Goal: Task Accomplishment & Management: Manage account settings

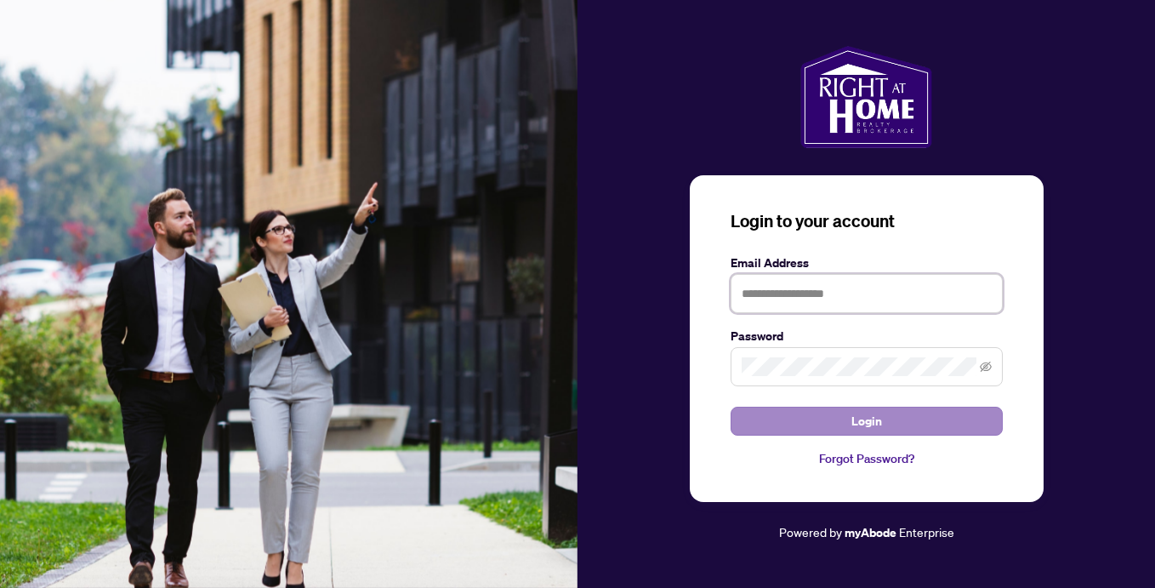
type input "**********"
click at [874, 417] on span "Login" at bounding box center [866, 420] width 31 height 27
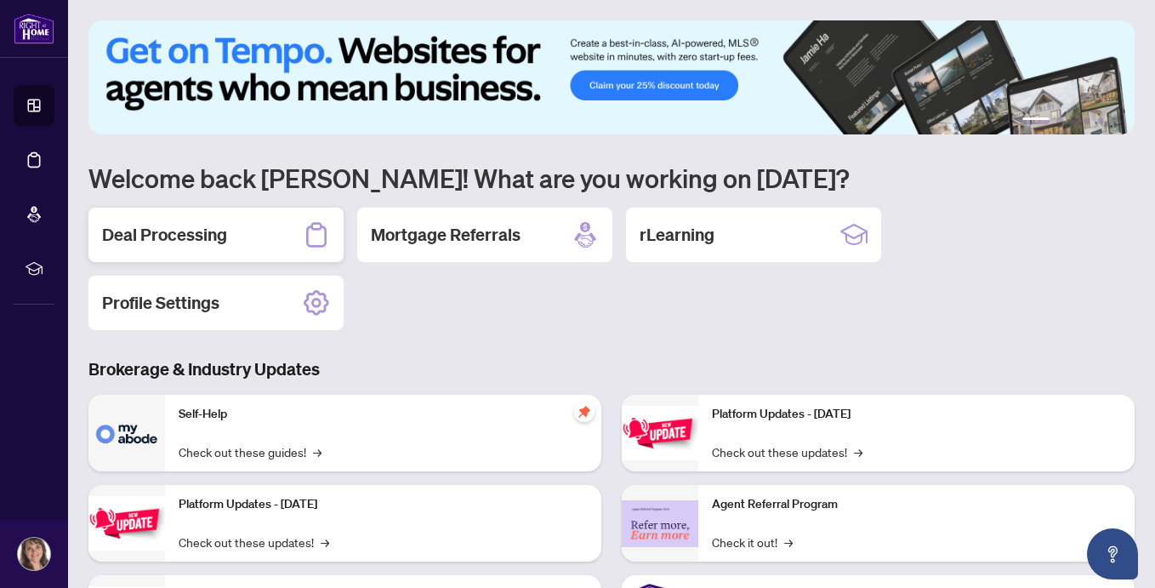
click at [227, 236] on div "Deal Processing" at bounding box center [215, 234] width 255 height 54
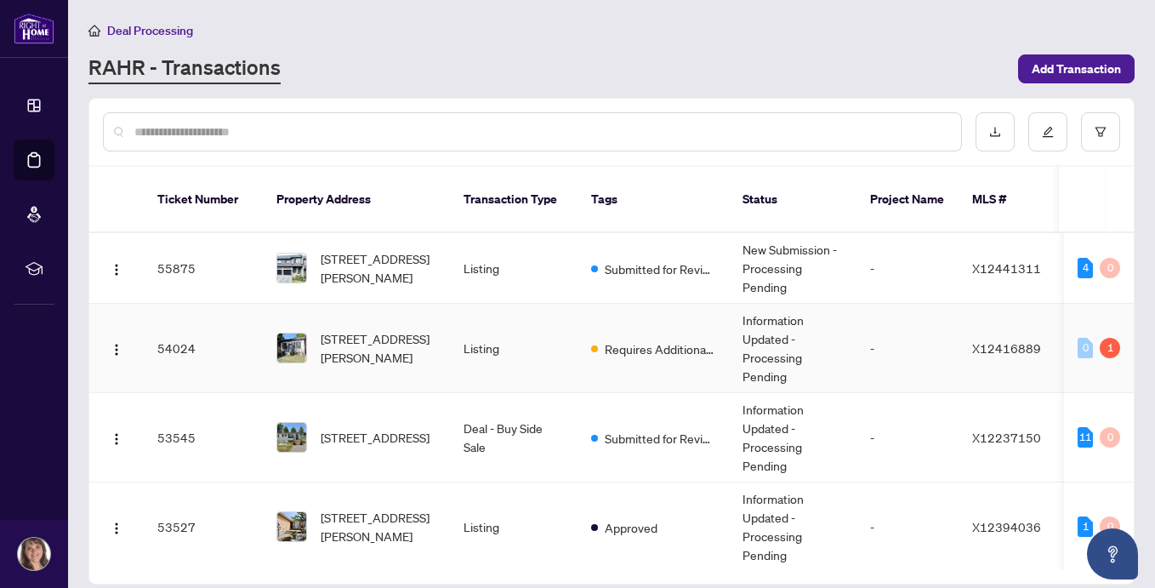
click at [1004, 340] on span "X12416889" at bounding box center [1006, 347] width 69 height 15
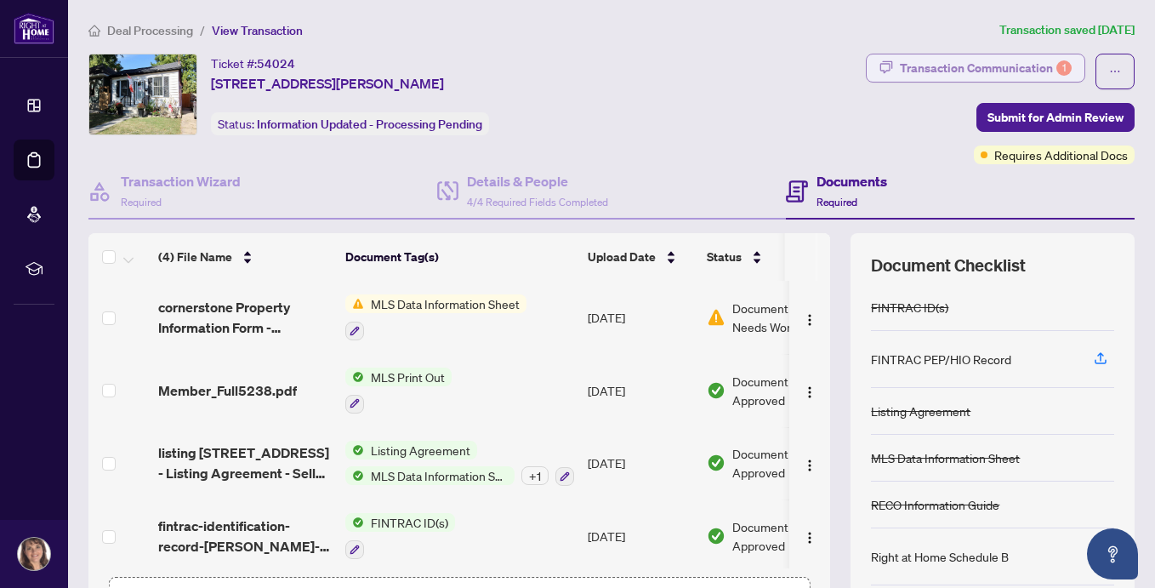
click at [1009, 60] on div "Transaction Communication 1" at bounding box center [986, 67] width 172 height 27
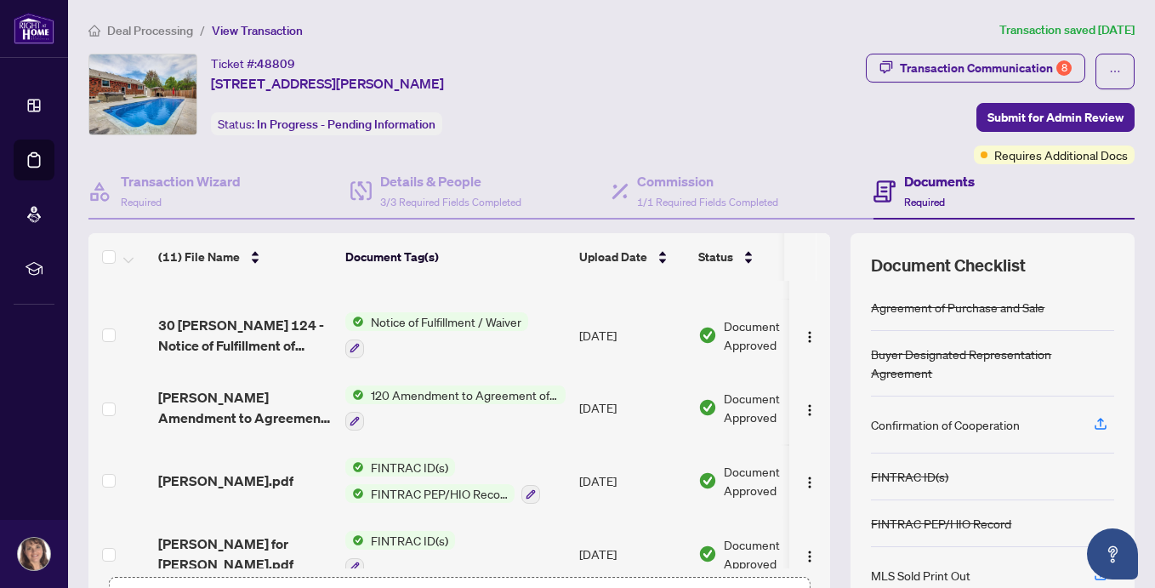
scroll to position [23, 0]
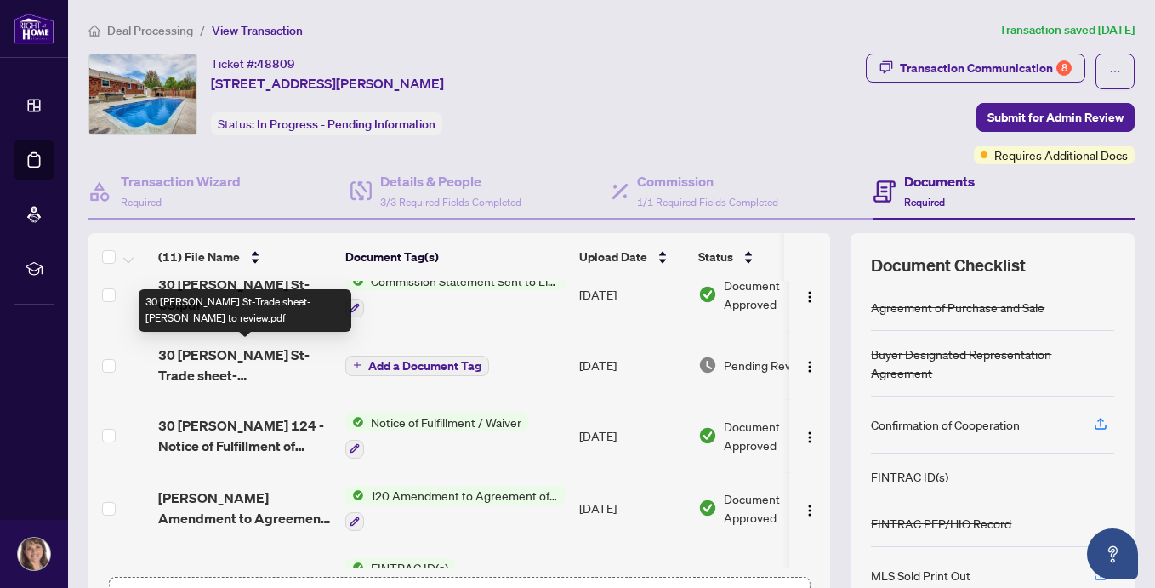
click at [233, 358] on span "30 [PERSON_NAME] St-Trade sheet-[PERSON_NAME] to review.pdf" at bounding box center [244, 364] width 173 height 41
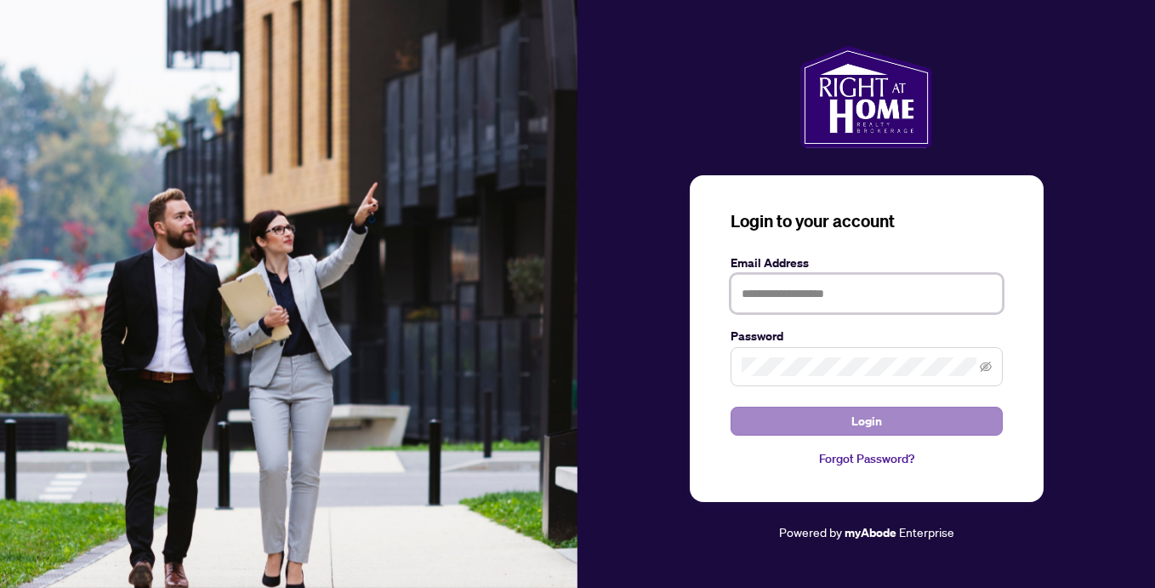
type input "**********"
click at [829, 423] on button "Login" at bounding box center [866, 420] width 272 height 29
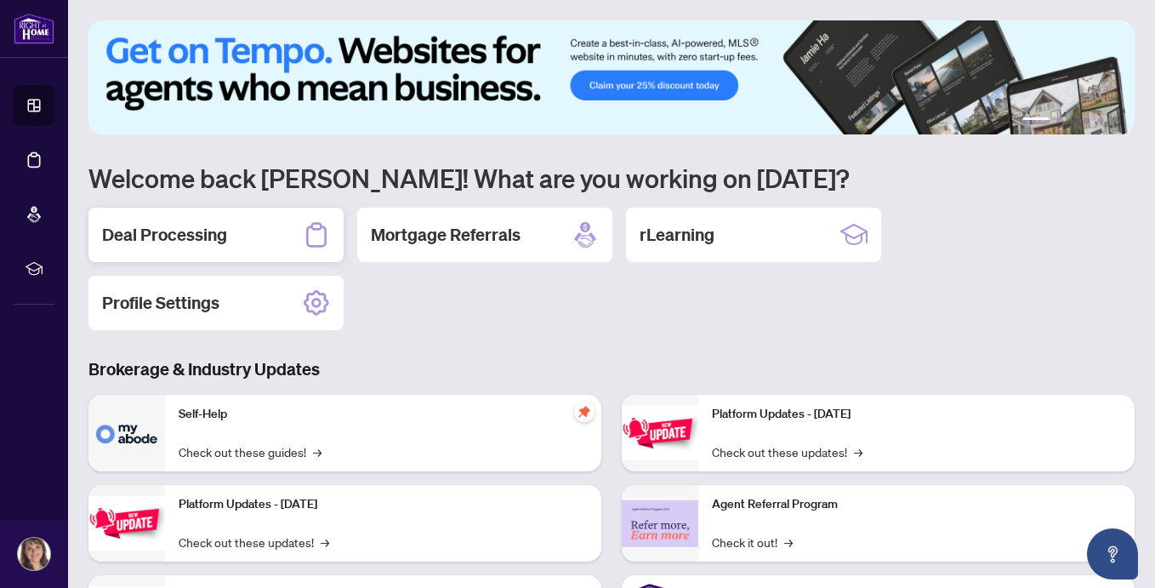
click at [182, 238] on h2 "Deal Processing" at bounding box center [164, 235] width 125 height 24
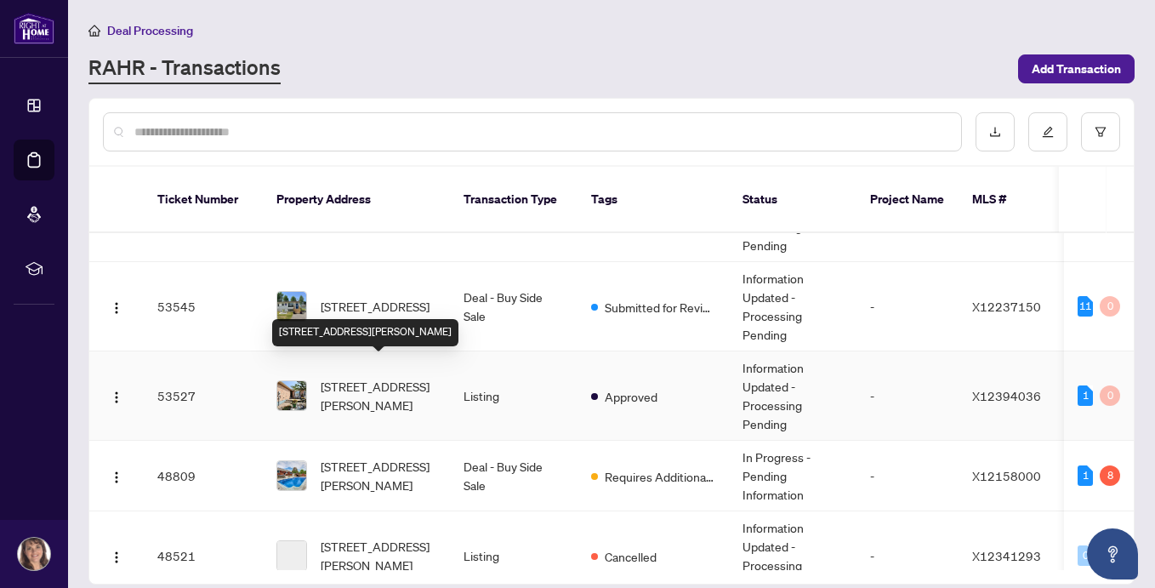
scroll to position [133, 0]
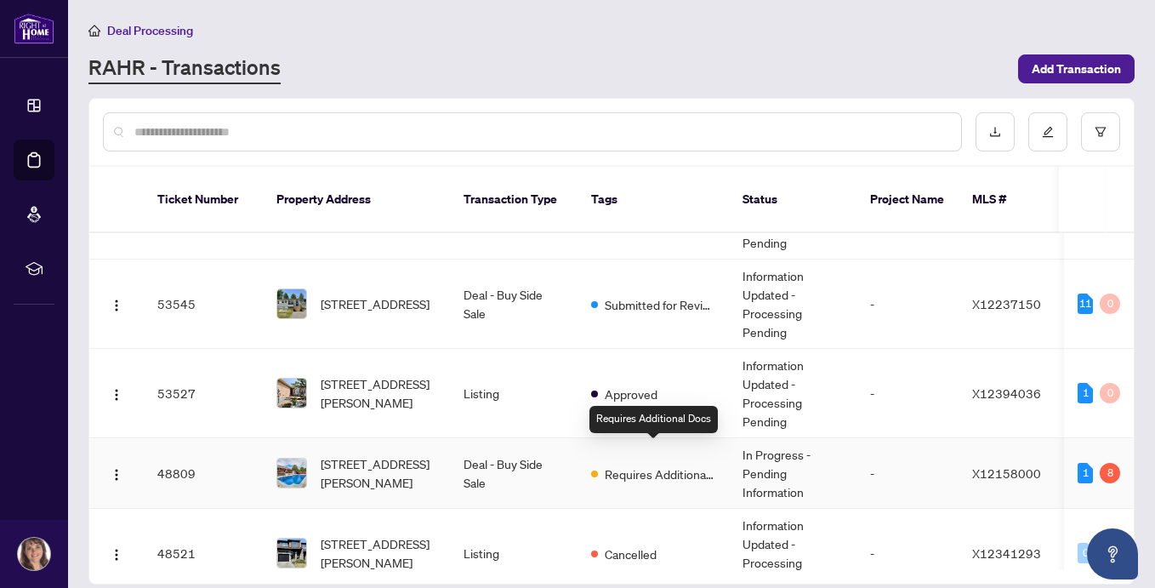
click at [609, 464] on span "Requires Additional Docs" at bounding box center [660, 473] width 111 height 19
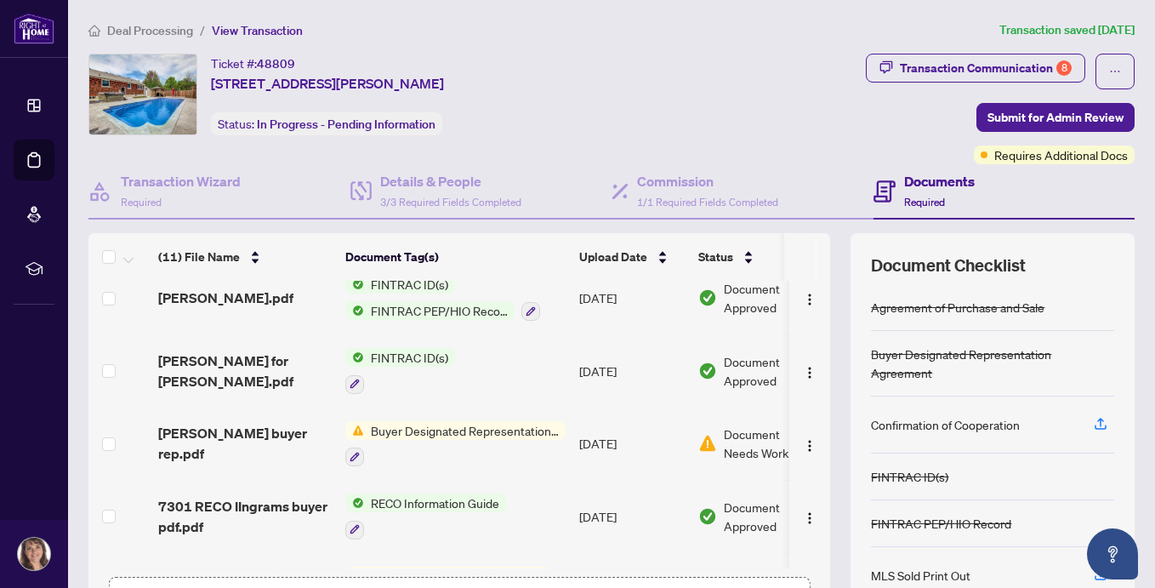
scroll to position [312, 0]
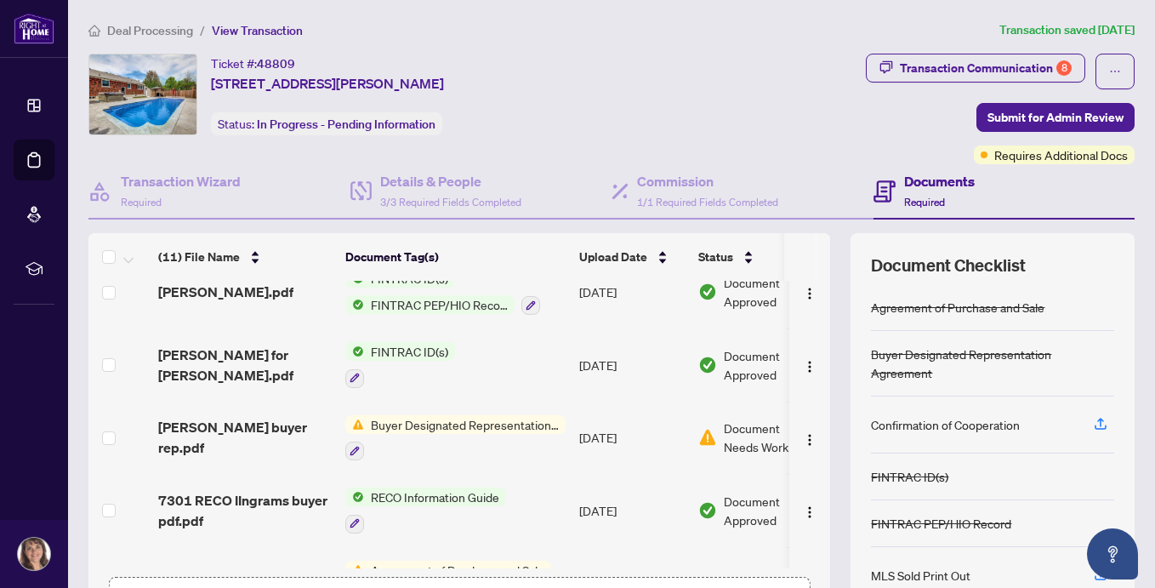
click at [522, 416] on span "Buyer Designated Representation Agreement" at bounding box center [465, 424] width 202 height 19
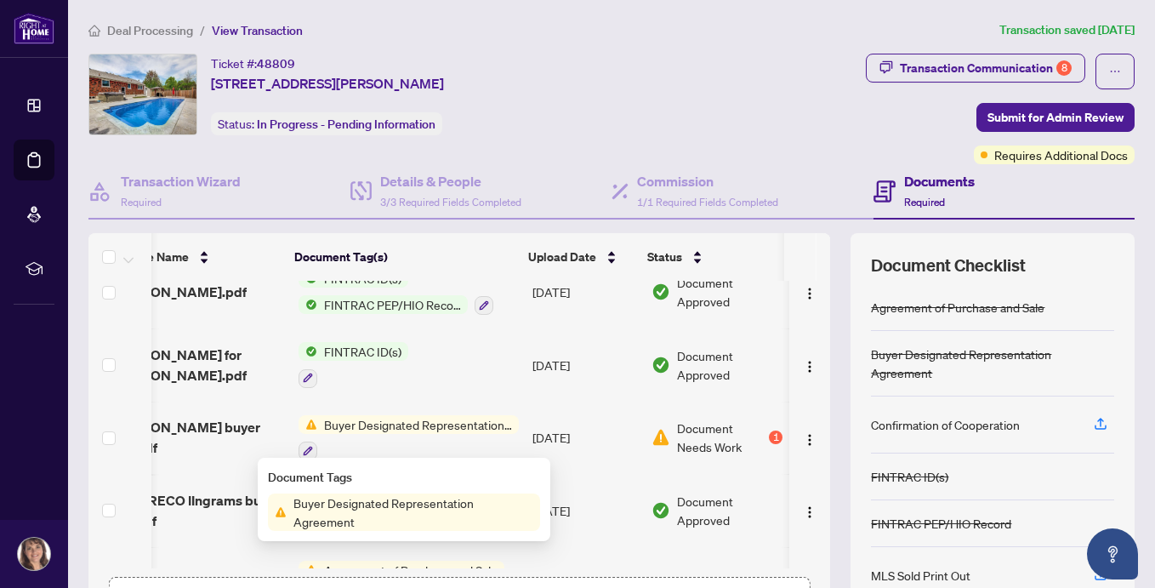
scroll to position [0, 47]
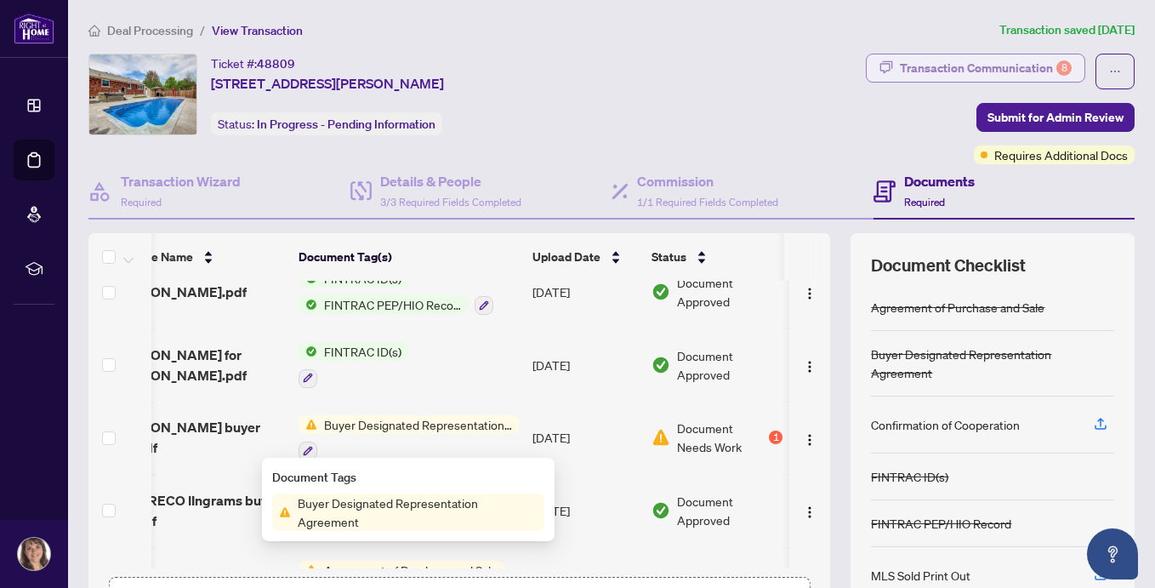
click at [1036, 68] on div "Transaction Communication 8" at bounding box center [986, 67] width 172 height 27
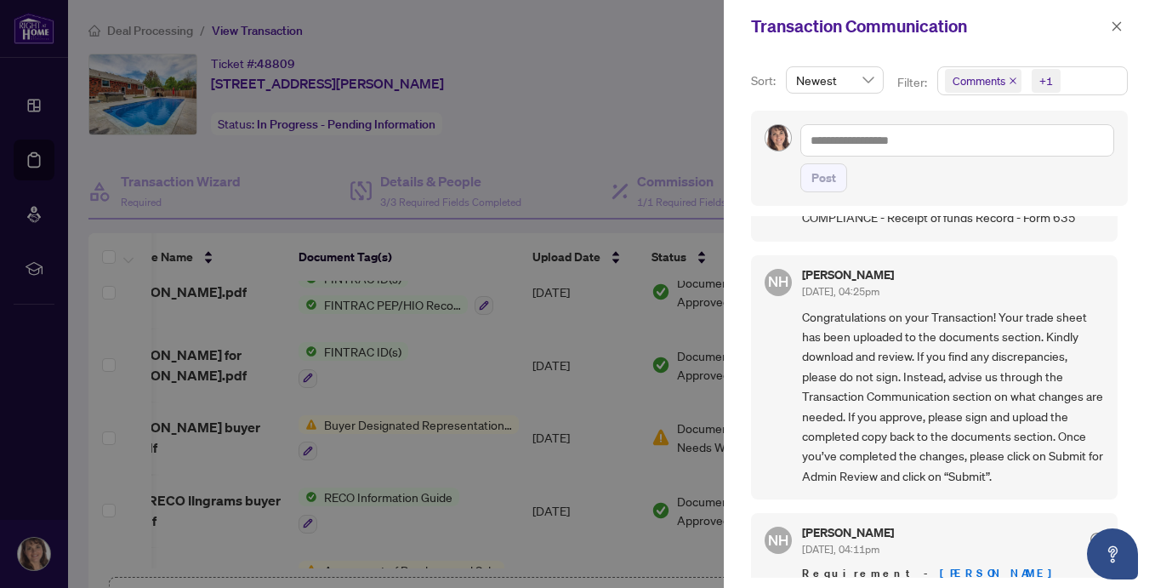
scroll to position [563, 0]
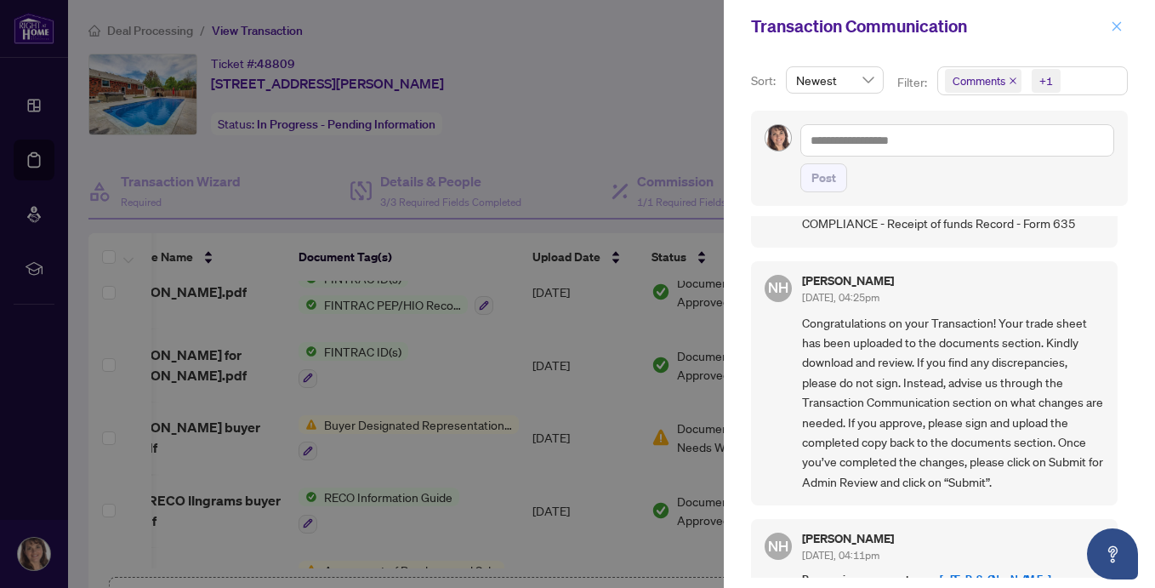
click at [1117, 26] on icon "close" at bounding box center [1116, 26] width 12 height 12
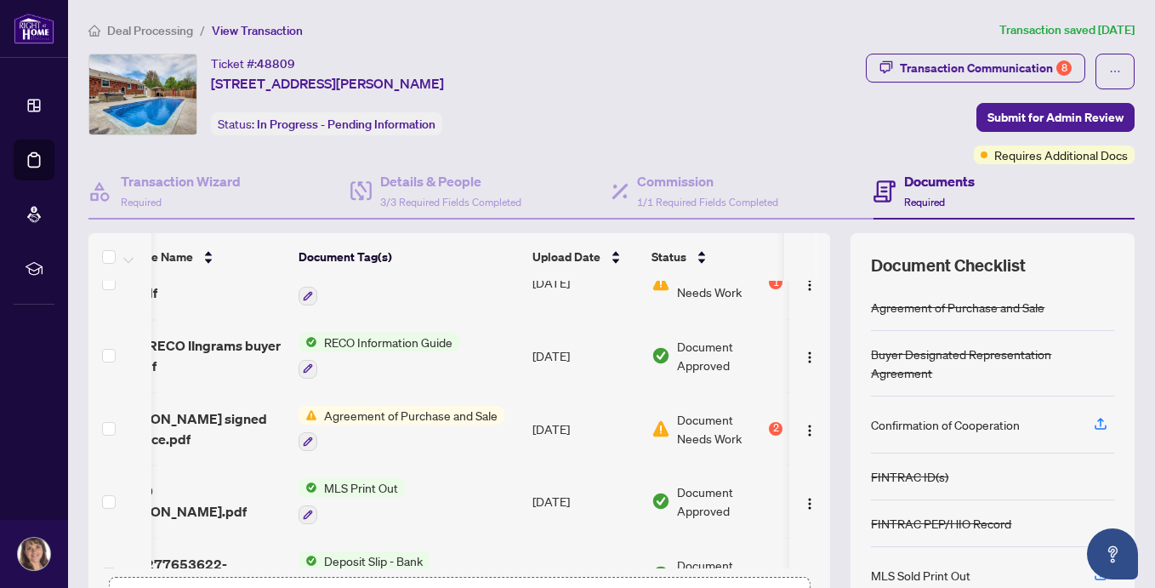
scroll to position [469, 47]
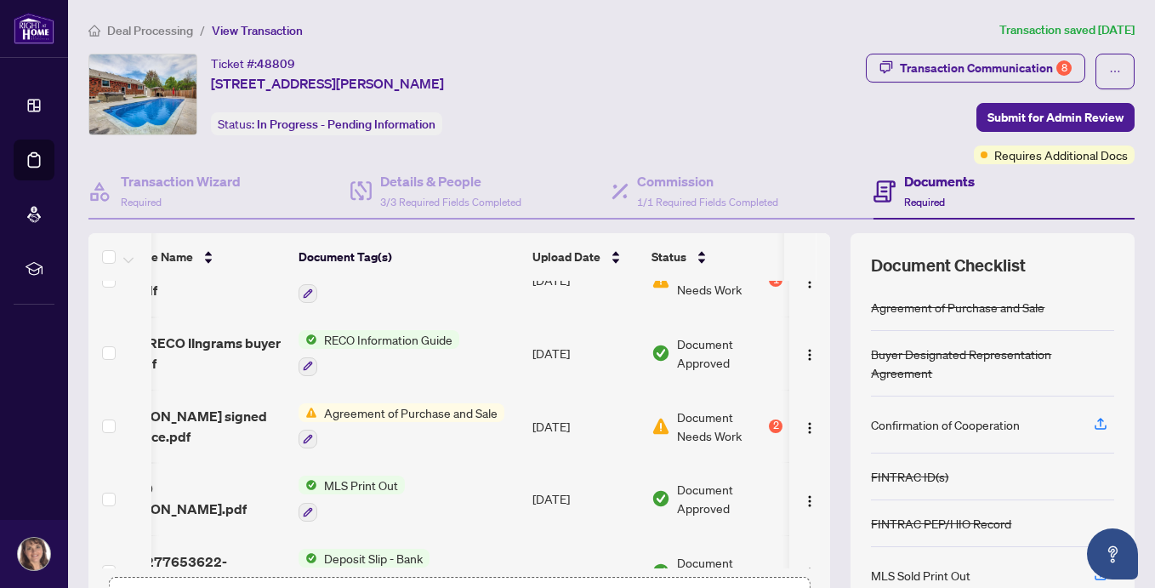
click at [698, 410] on span "Document Needs Work" at bounding box center [721, 425] width 88 height 37
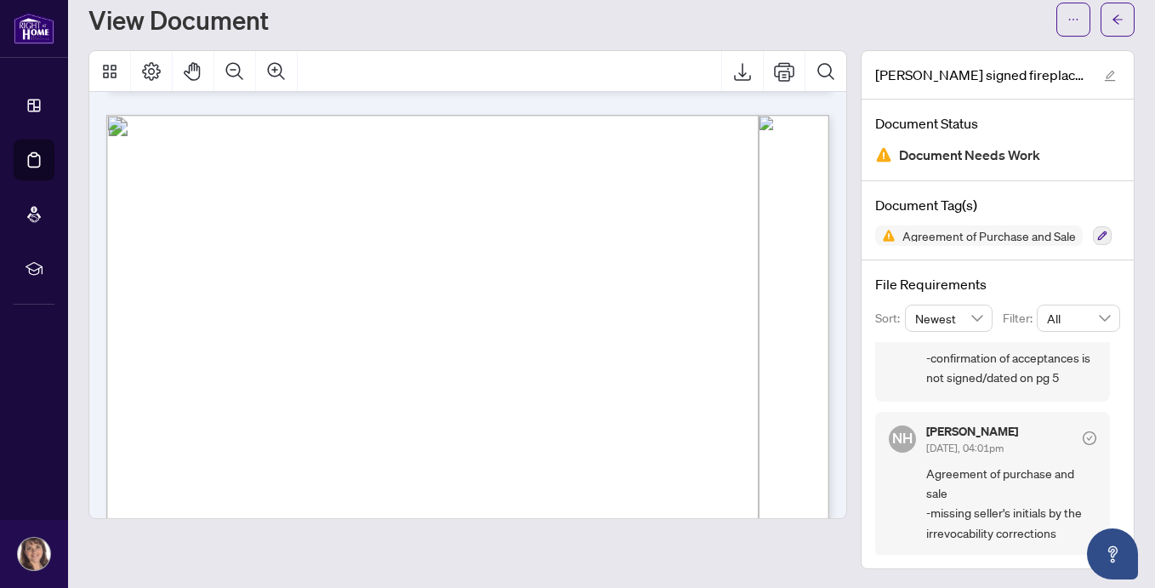
scroll to position [3674, 0]
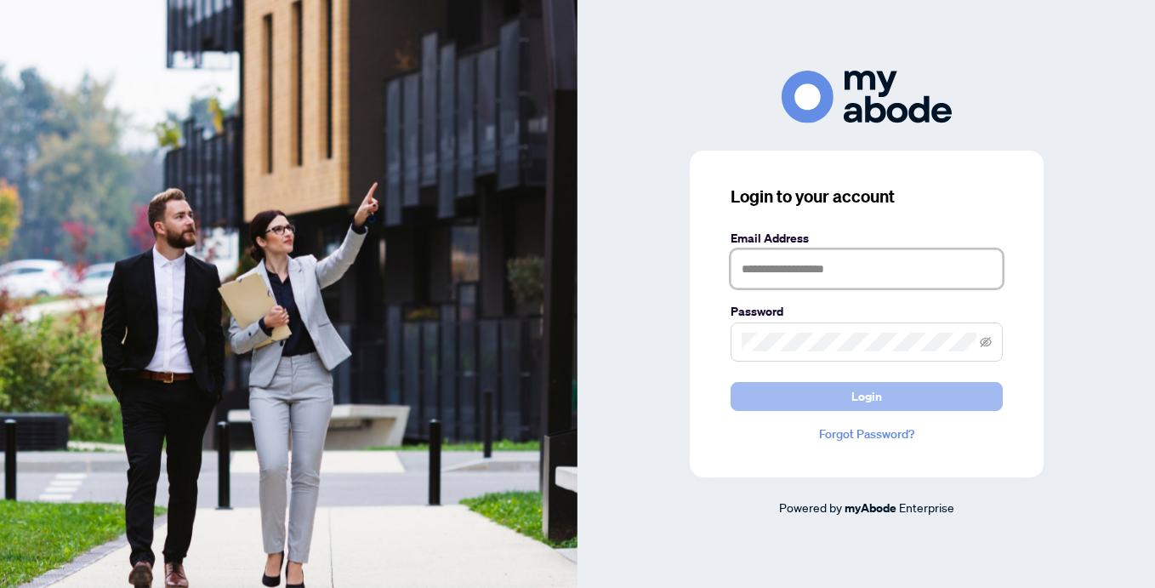
type input "**********"
click at [790, 405] on button "Login" at bounding box center [866, 396] width 272 height 29
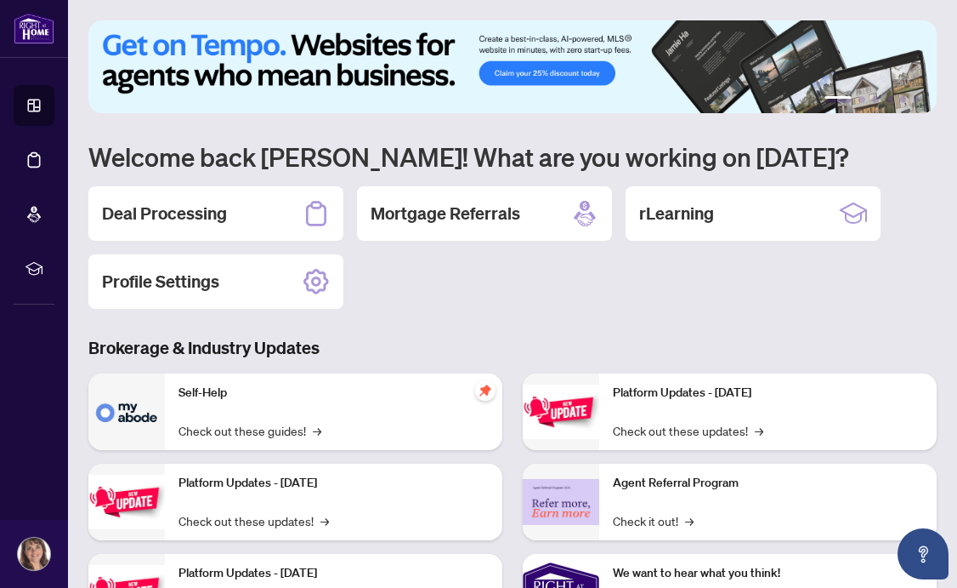
scroll to position [107, 0]
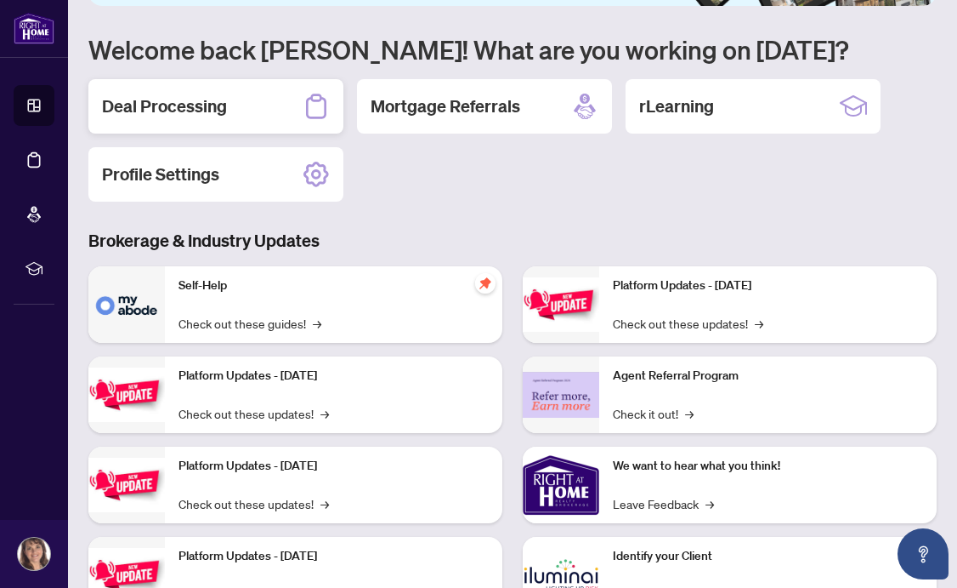
click at [157, 101] on h2 "Deal Processing" at bounding box center [164, 106] width 125 height 24
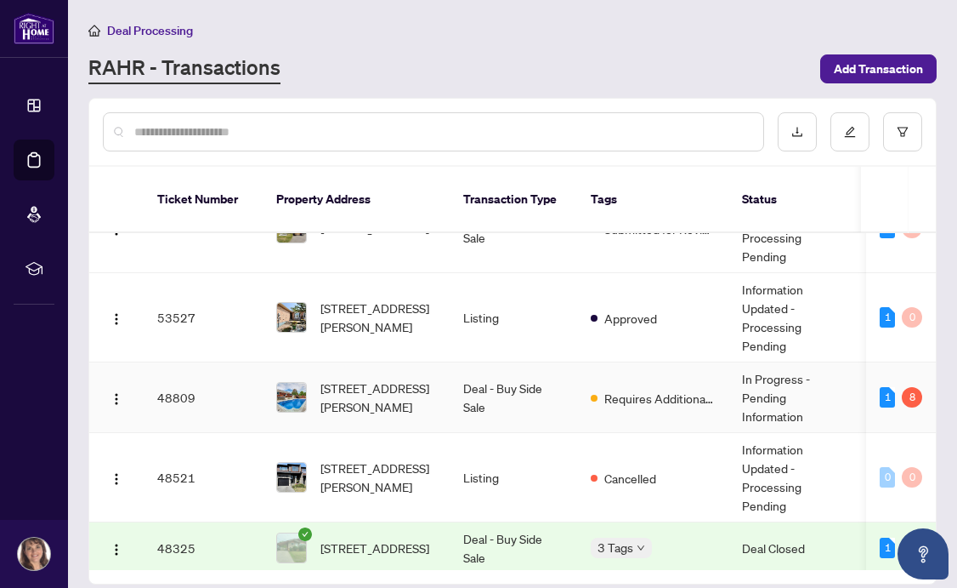
scroll to position [213, 0]
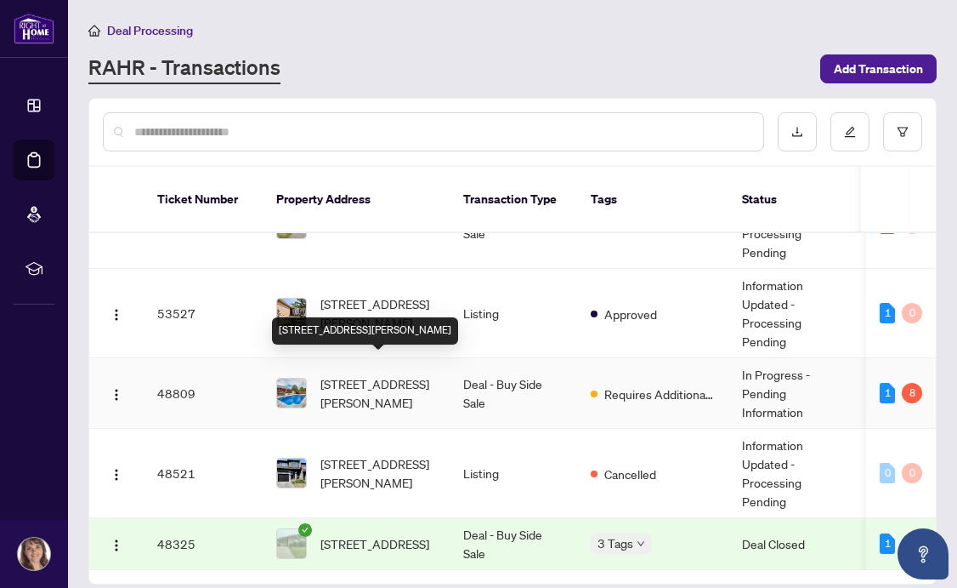
click at [366, 374] on span "30 Mckenzie St, St. Catharines, Ontario L2M 2N1, Canada" at bounding box center [379, 392] width 116 height 37
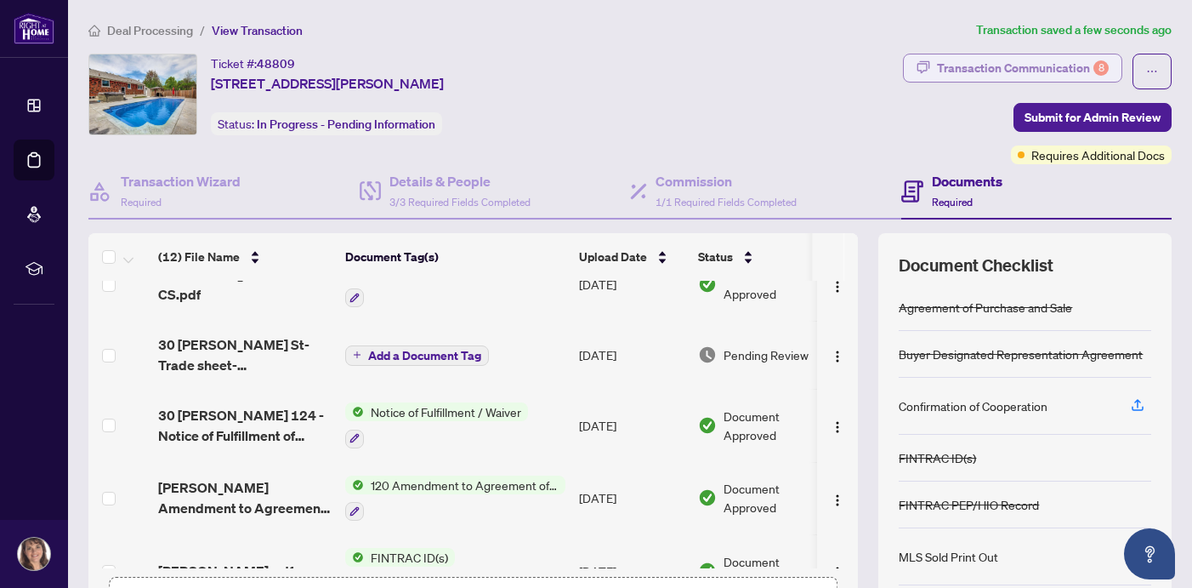
click at [1009, 63] on div "Transaction Communication 8" at bounding box center [1023, 67] width 172 height 27
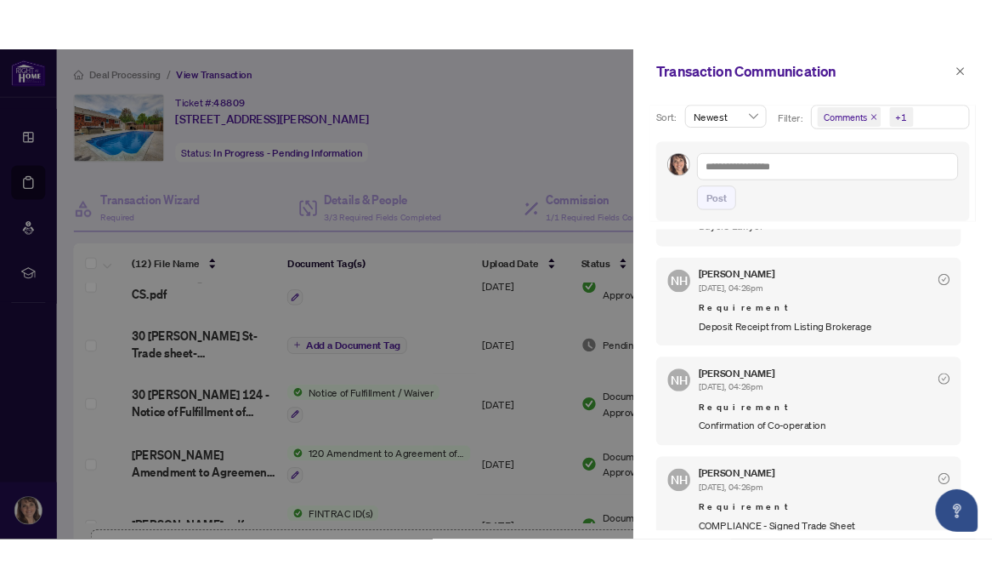
scroll to position [94, 0]
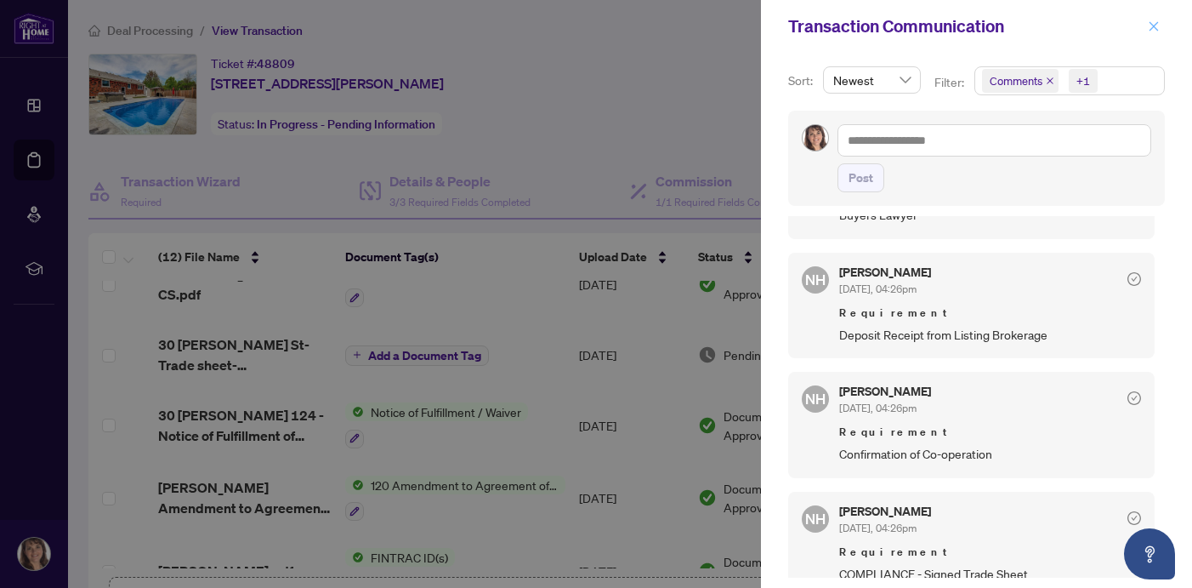
click at [1150, 28] on icon "close" at bounding box center [1154, 26] width 12 height 12
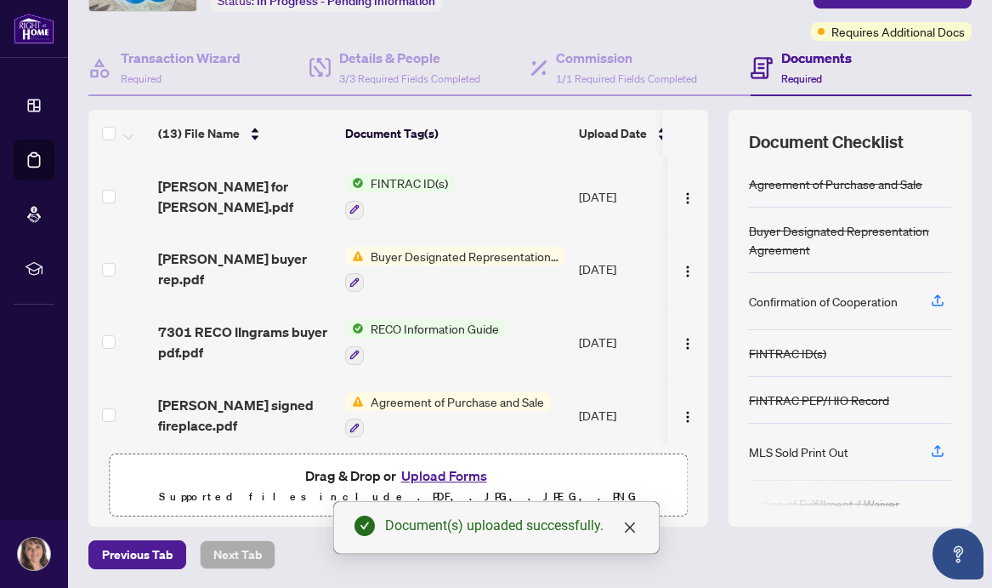
scroll to position [0, 0]
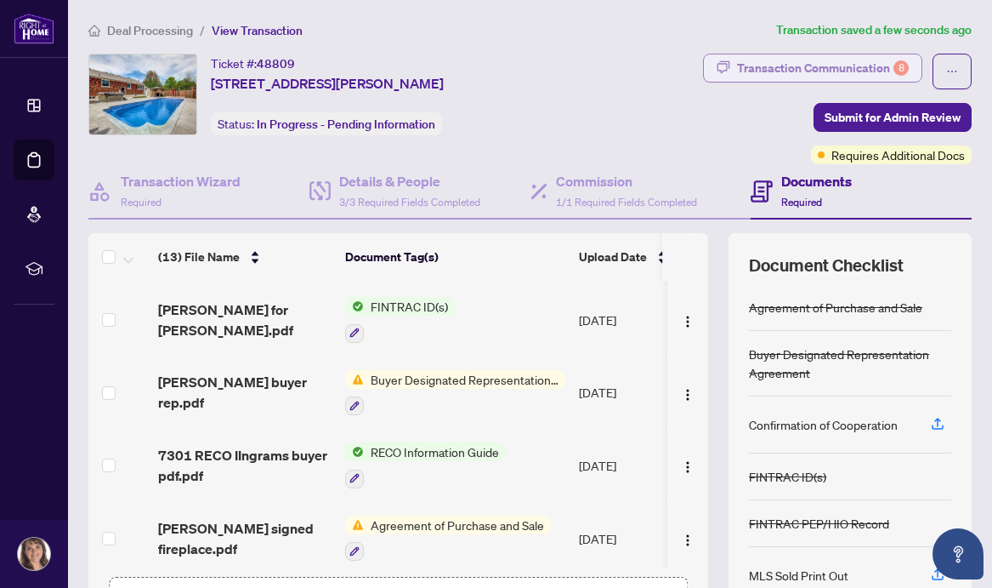
click at [849, 63] on div "Transaction Communication 8" at bounding box center [823, 67] width 172 height 27
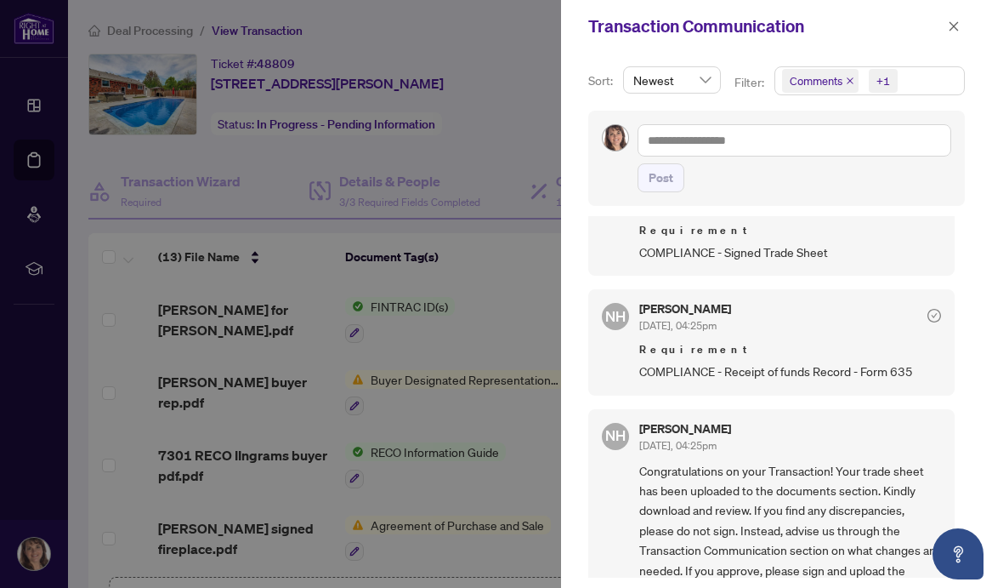
scroll to position [418, 0]
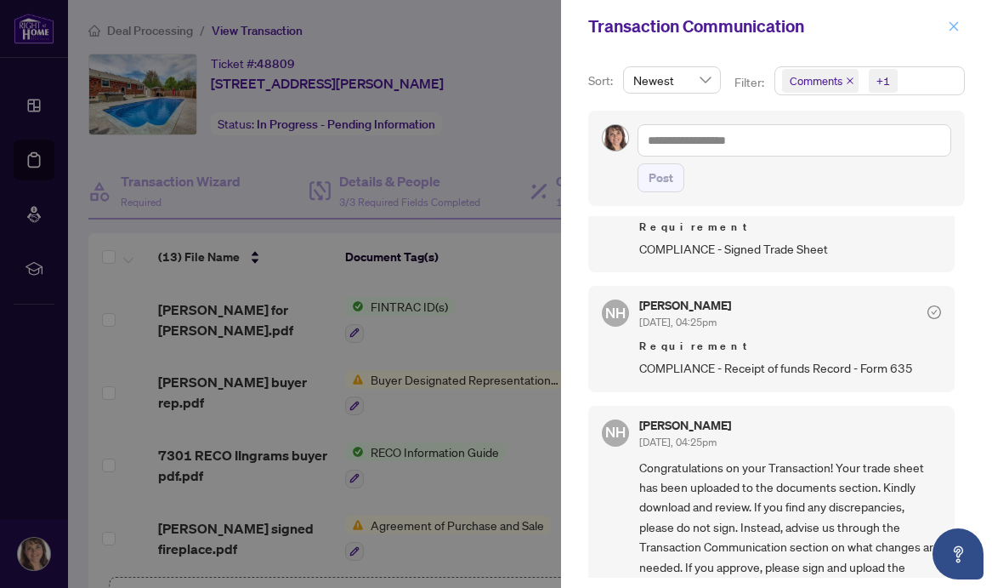
click at [957, 25] on icon "close" at bounding box center [954, 26] width 12 height 12
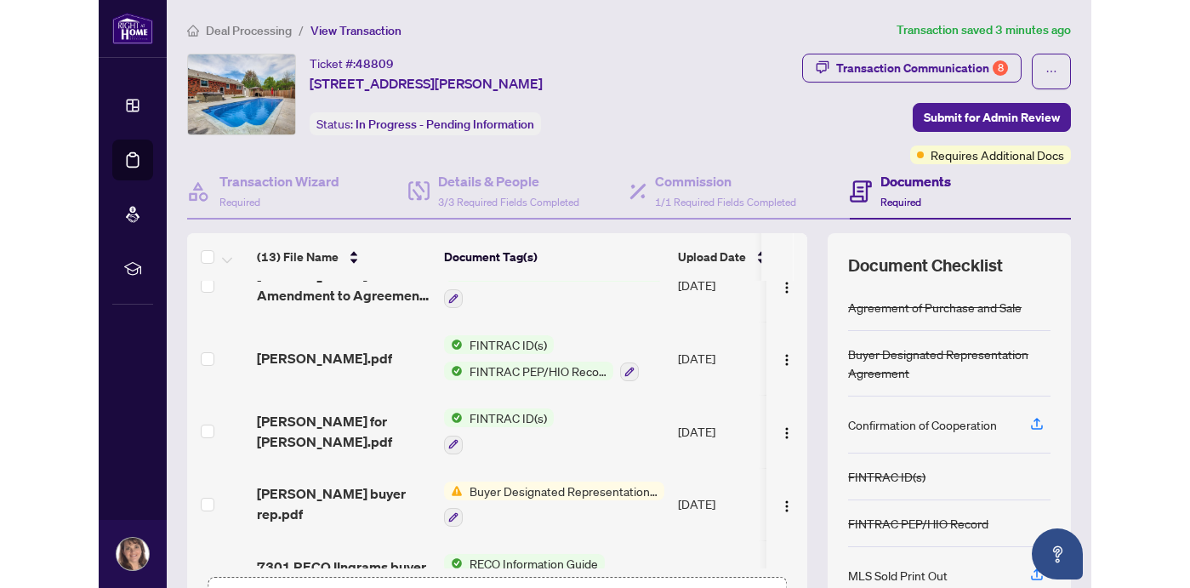
scroll to position [373, 0]
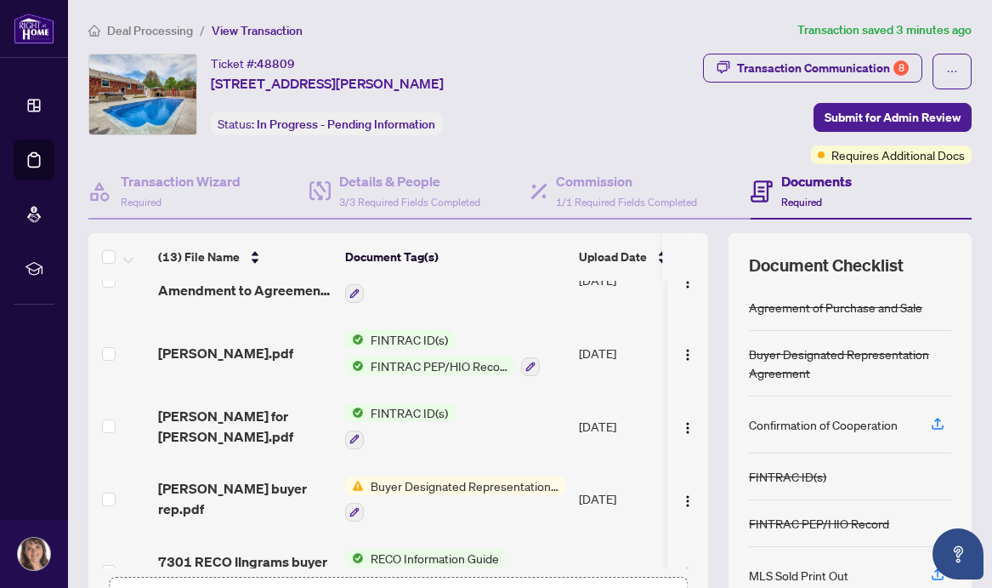
click at [519, 476] on span "Buyer Designated Representation Agreement" at bounding box center [465, 485] width 202 height 19
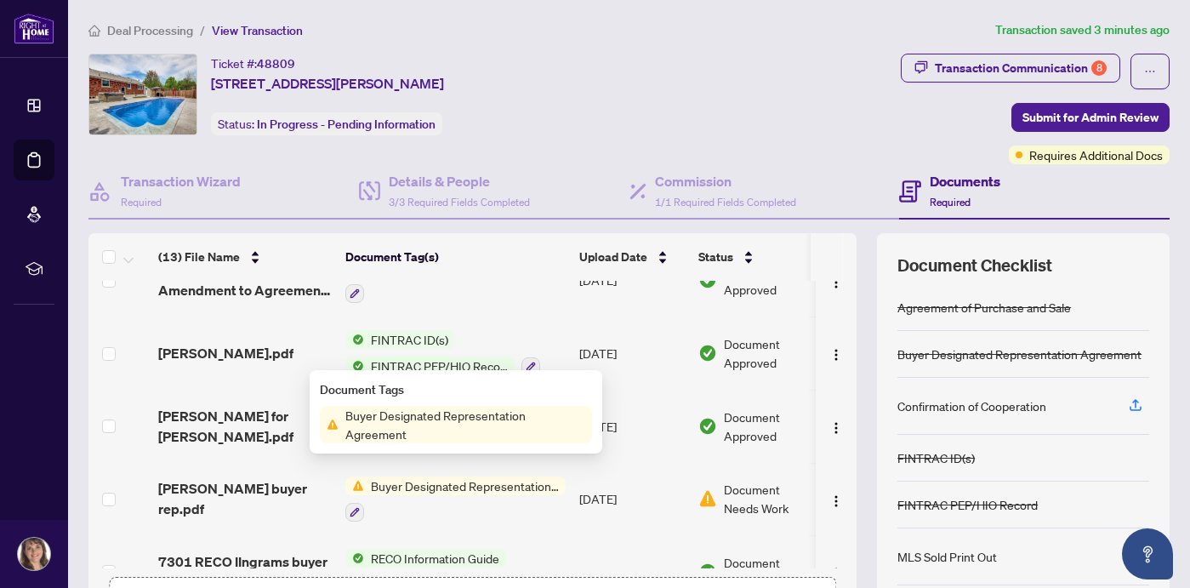
click at [741, 480] on span "Document Needs Work" at bounding box center [768, 498] width 88 height 37
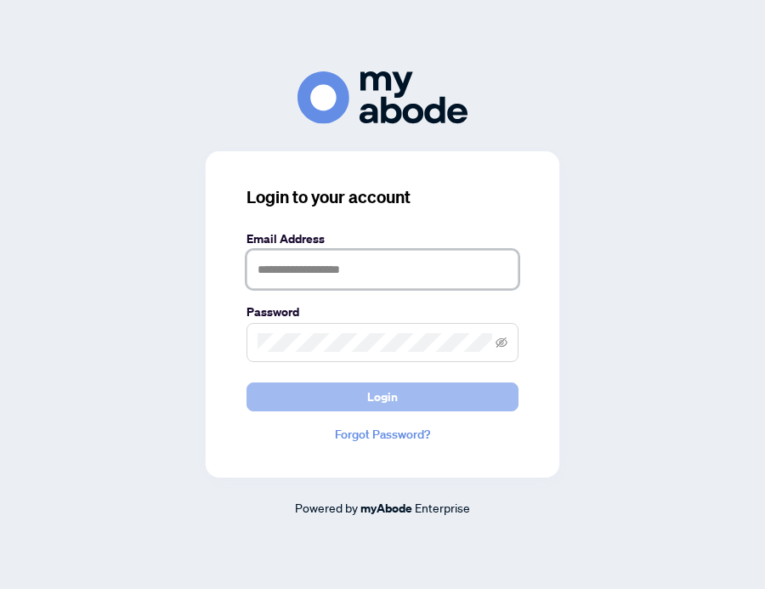
type input "**********"
click at [410, 395] on button "Login" at bounding box center [383, 397] width 272 height 29
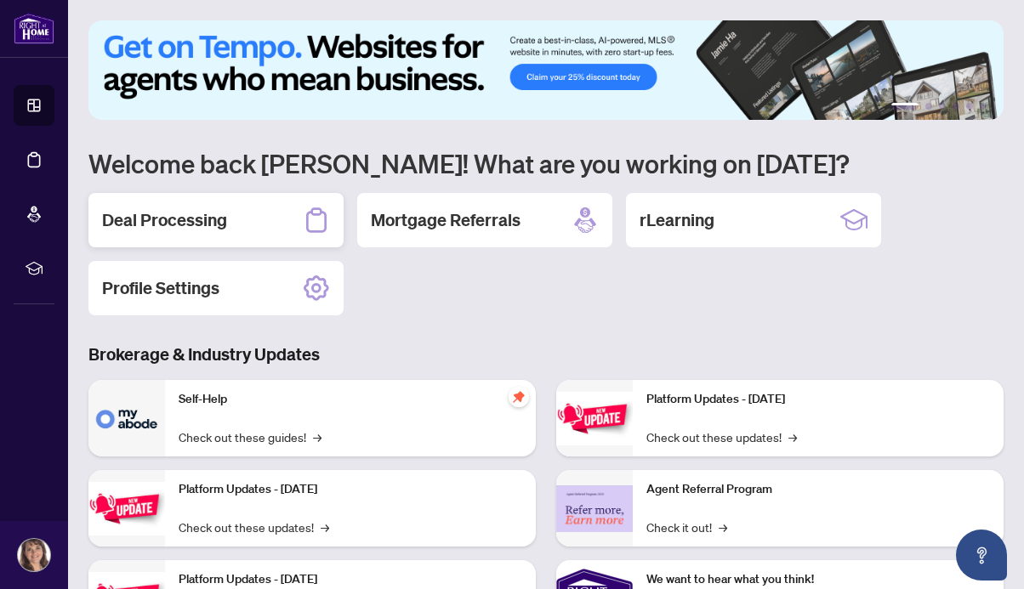
click at [199, 218] on h2 "Deal Processing" at bounding box center [164, 220] width 125 height 24
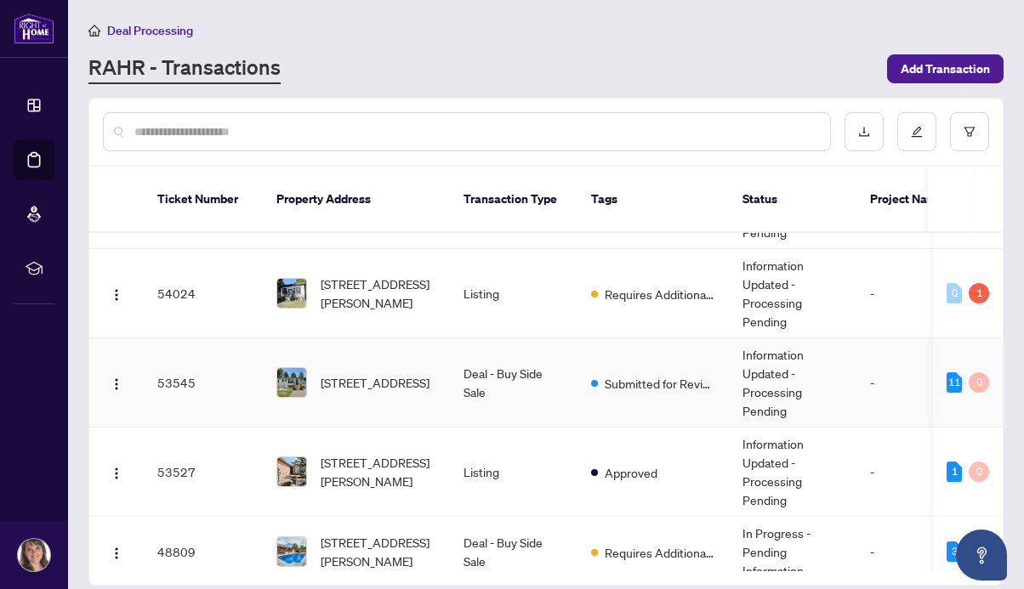
scroll to position [58, 0]
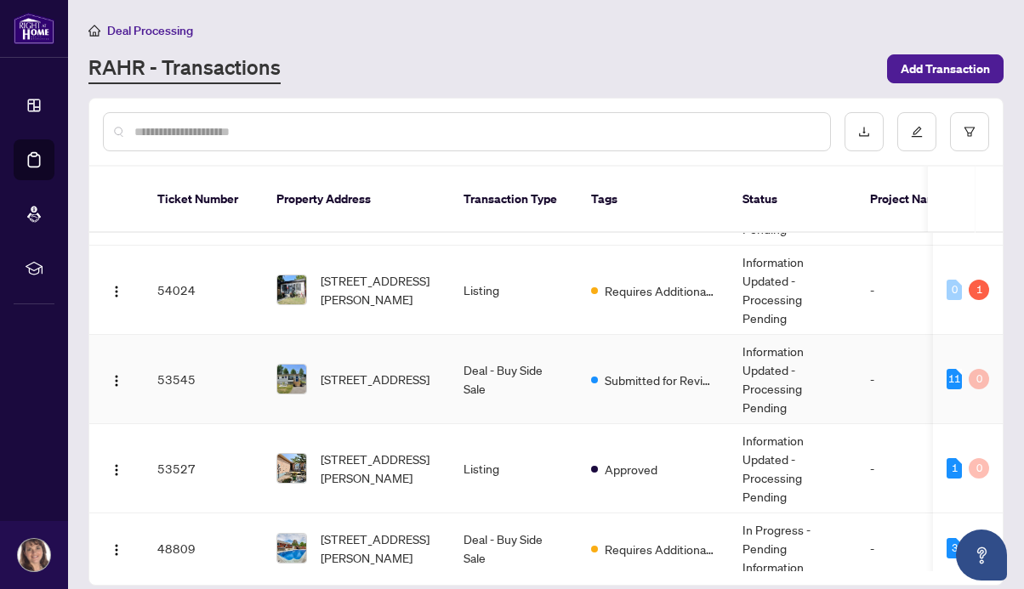
click at [295, 365] on img at bounding box center [291, 379] width 29 height 29
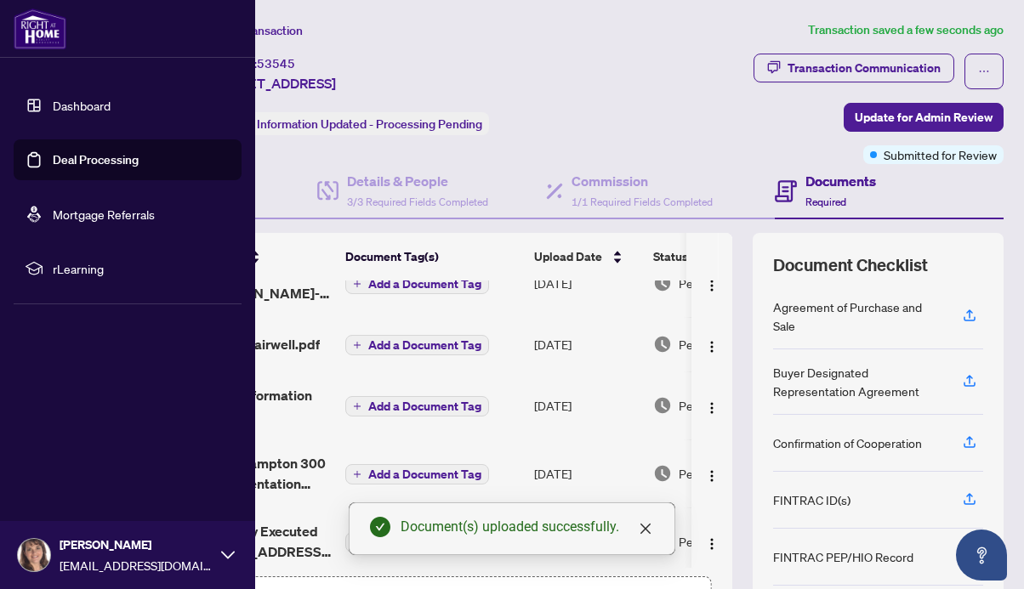
click at [53, 100] on link "Dashboard" at bounding box center [82, 105] width 58 height 15
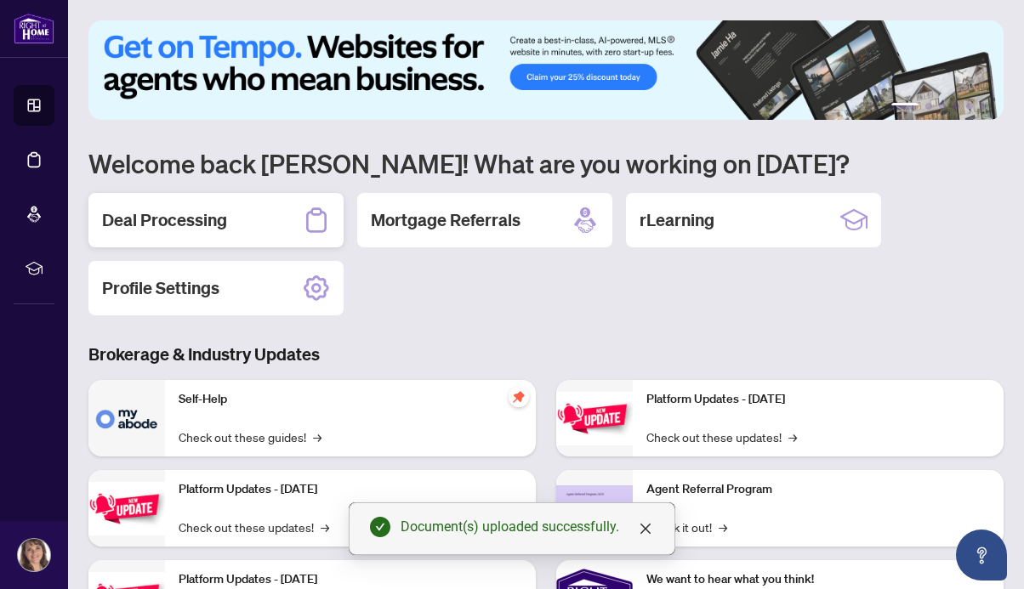
click at [298, 223] on div "Deal Processing" at bounding box center [215, 220] width 255 height 54
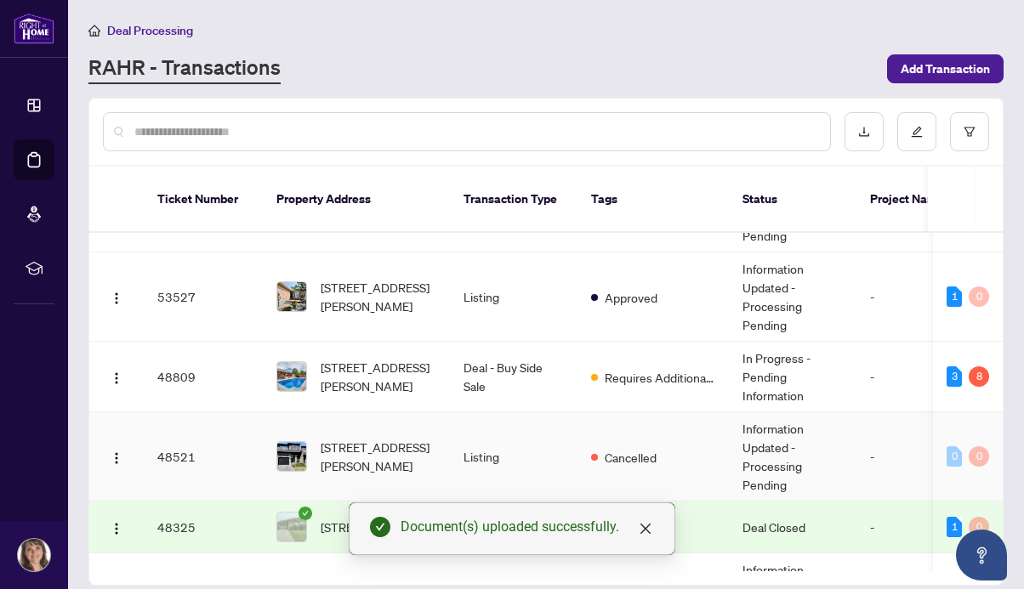
scroll to position [234, 0]
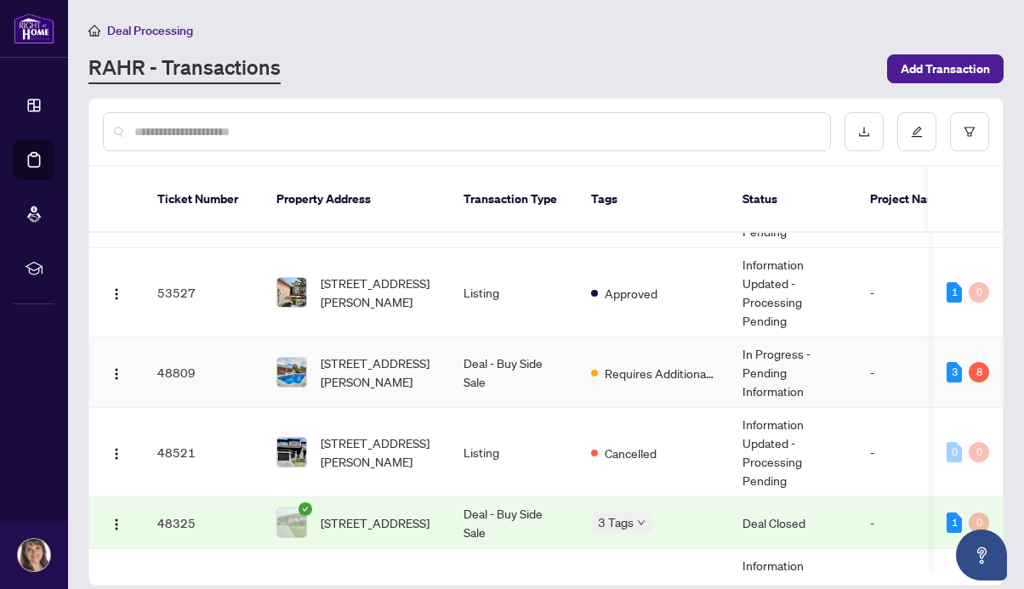
click at [263, 355] on td "30 Mckenzie St, St. Catharines, Ontario L2M 2N1, Canada" at bounding box center [356, 373] width 187 height 71
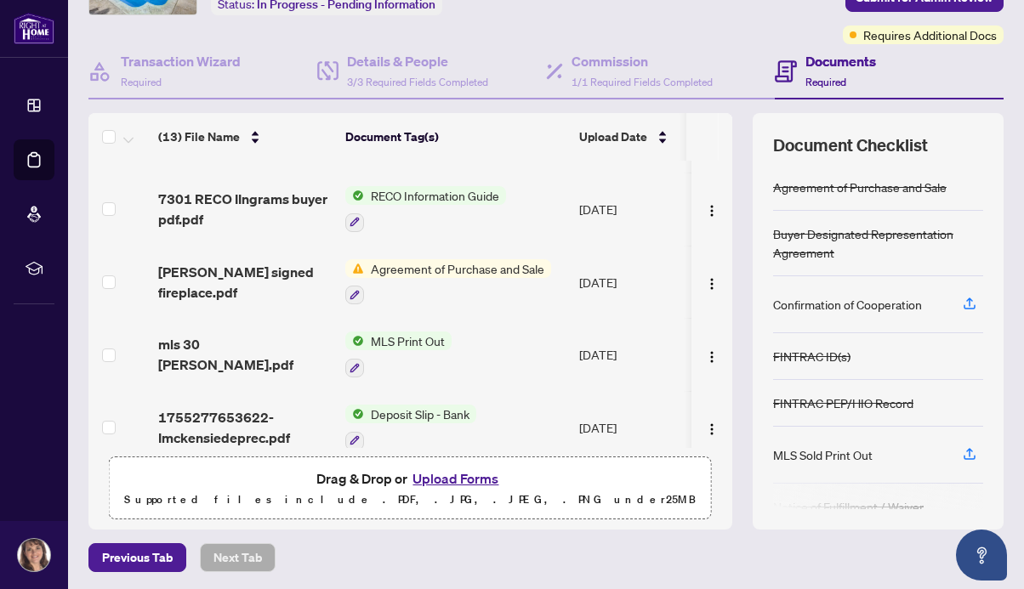
scroll to position [122, 0]
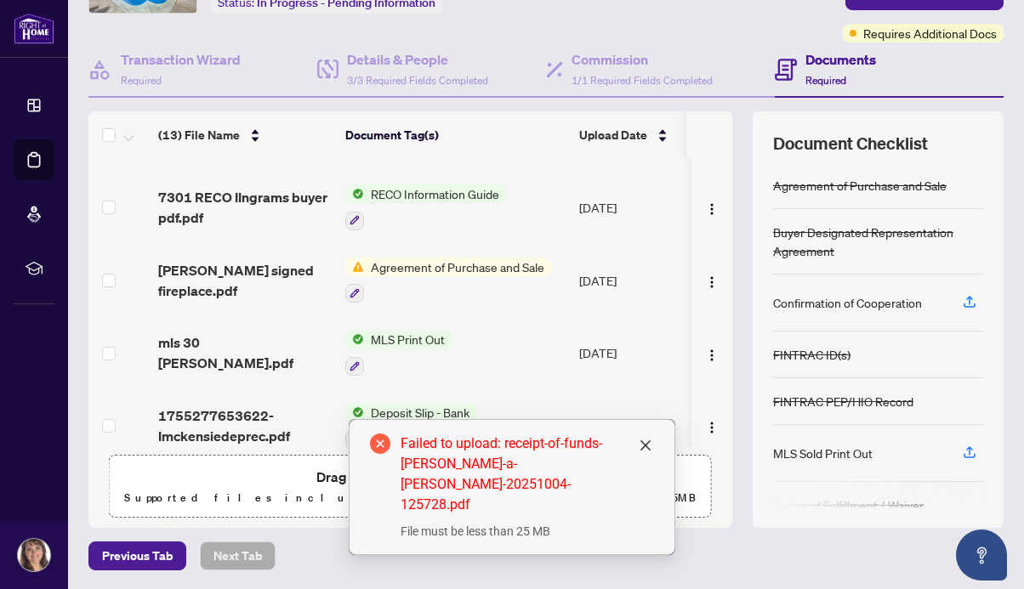
click at [258, 495] on p "Supported files include .PDF, .JPG, .JPEG, .PNG under 25 MB" at bounding box center [410, 498] width 581 height 20
click at [645, 452] on icon "close" at bounding box center [646, 446] width 14 height 14
click at [643, 451] on icon "close" at bounding box center [645, 445] width 10 height 10
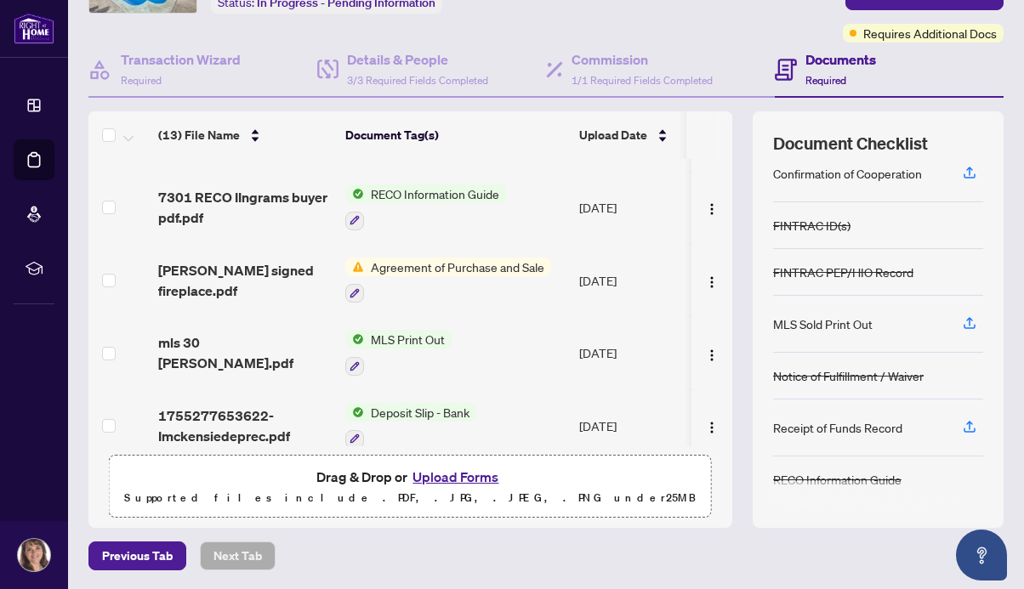
scroll to position [131, 0]
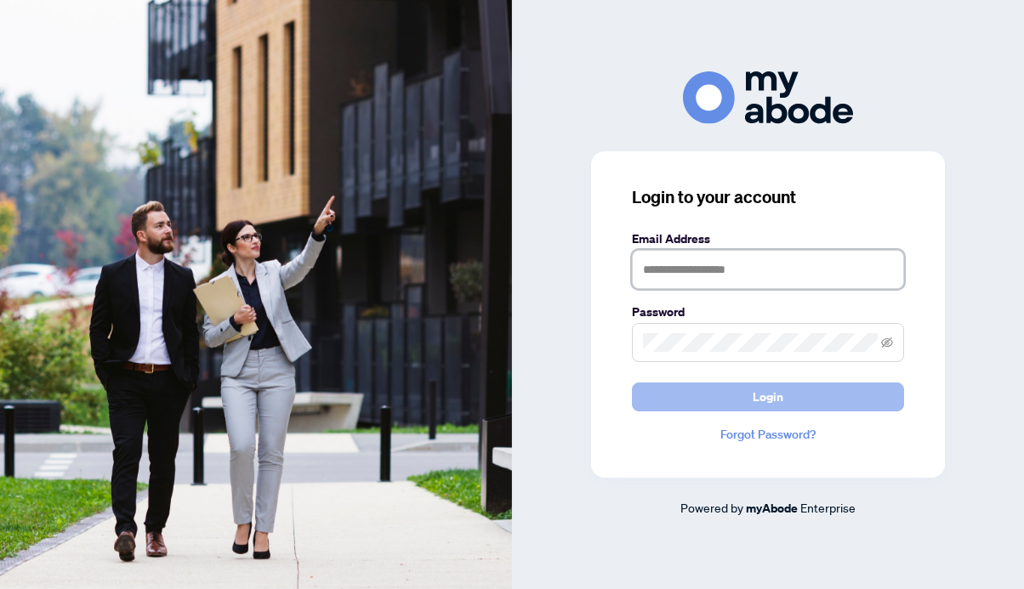
type input "**********"
click at [787, 396] on button "Login" at bounding box center [768, 397] width 272 height 29
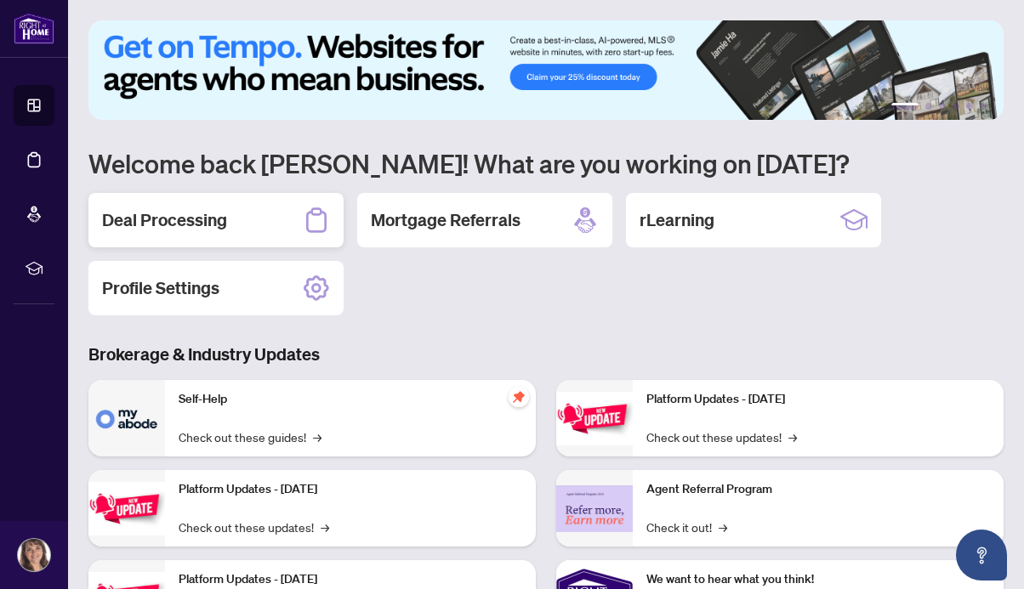
click at [247, 210] on div "Deal Processing" at bounding box center [215, 220] width 255 height 54
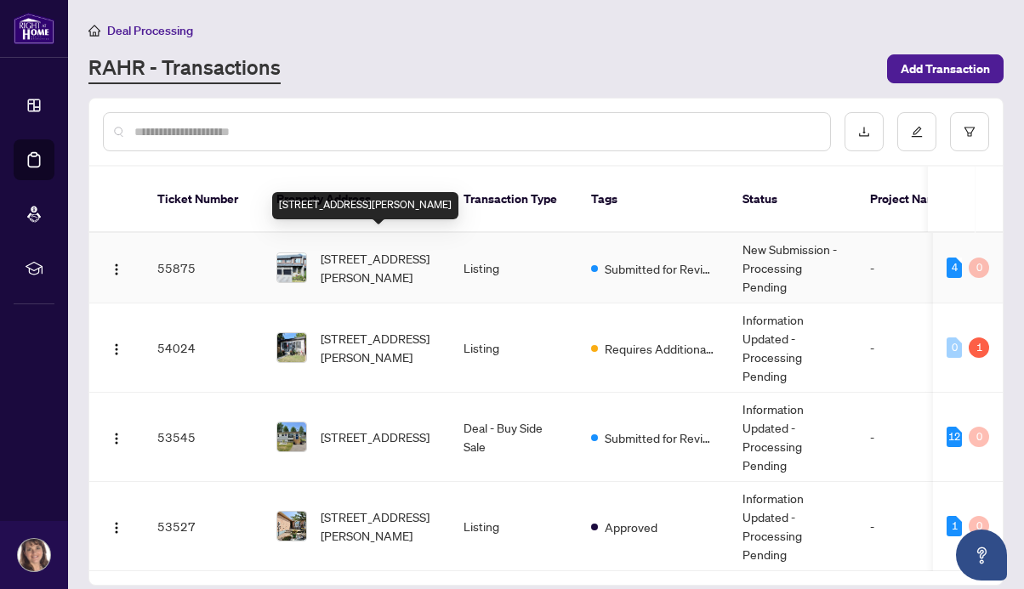
click at [351, 249] on span "[STREET_ADDRESS][PERSON_NAME]" at bounding box center [379, 267] width 116 height 37
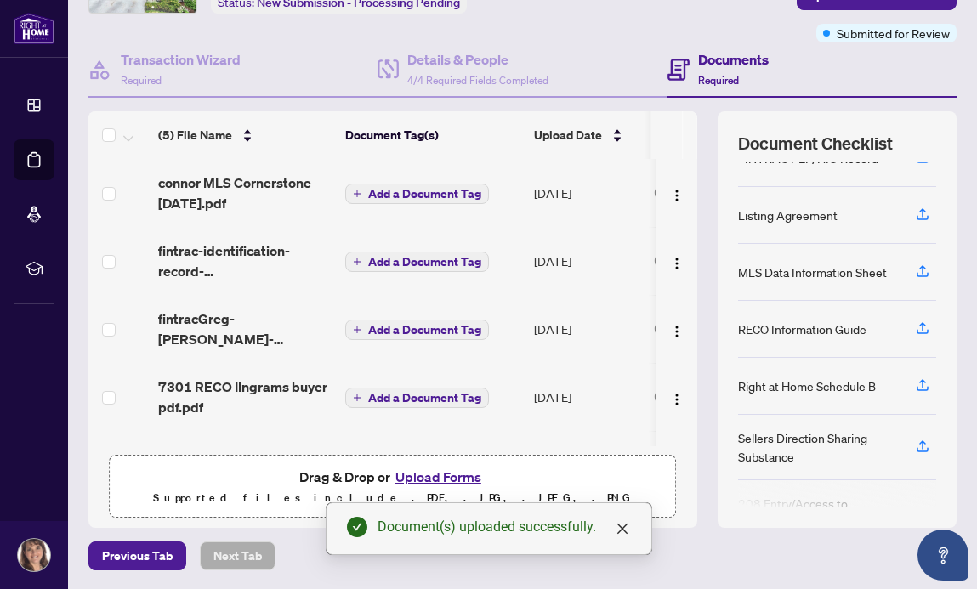
scroll to position [199, 0]
